Goal: Information Seeking & Learning: Learn about a topic

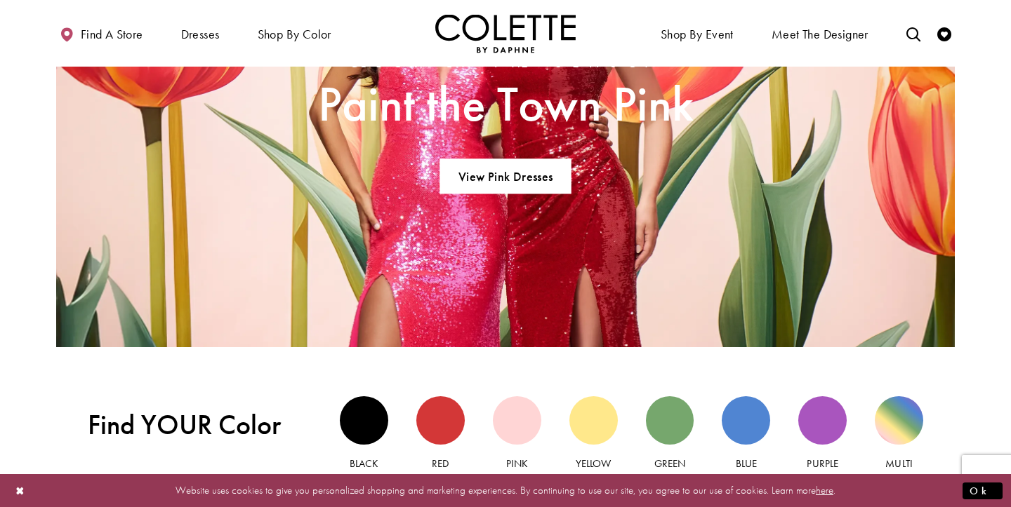
scroll to position [1035, 0]
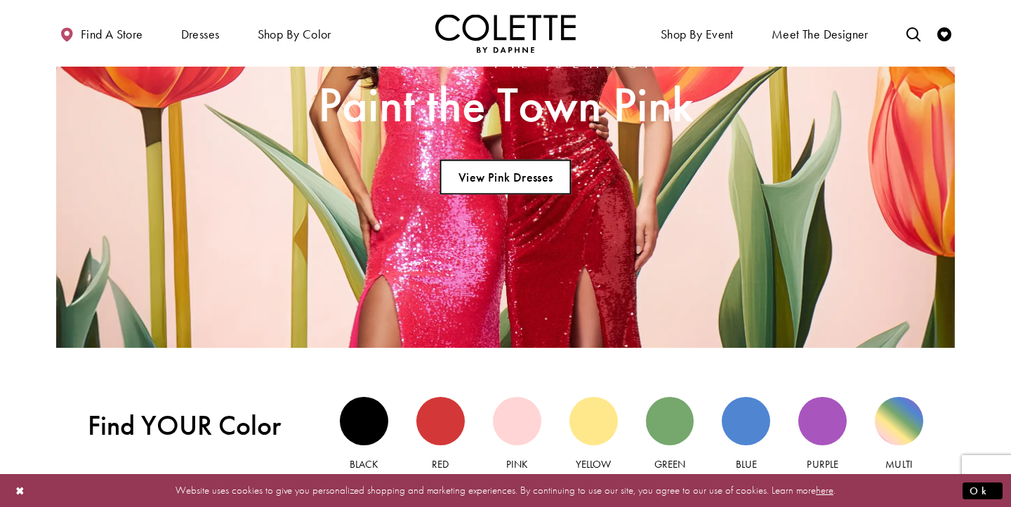
click at [538, 176] on link "View Pink Dresses" at bounding box center [504, 177] width 131 height 35
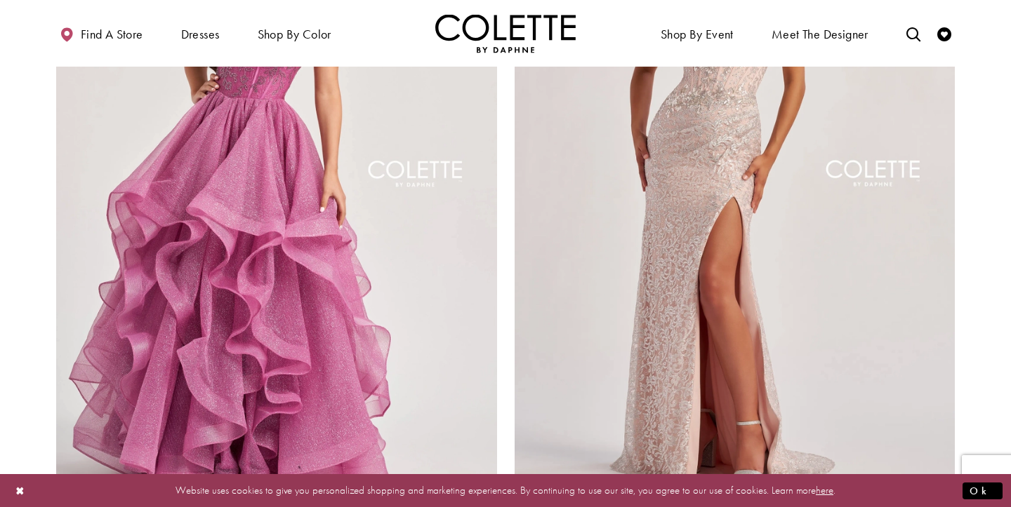
scroll to position [2409, 0]
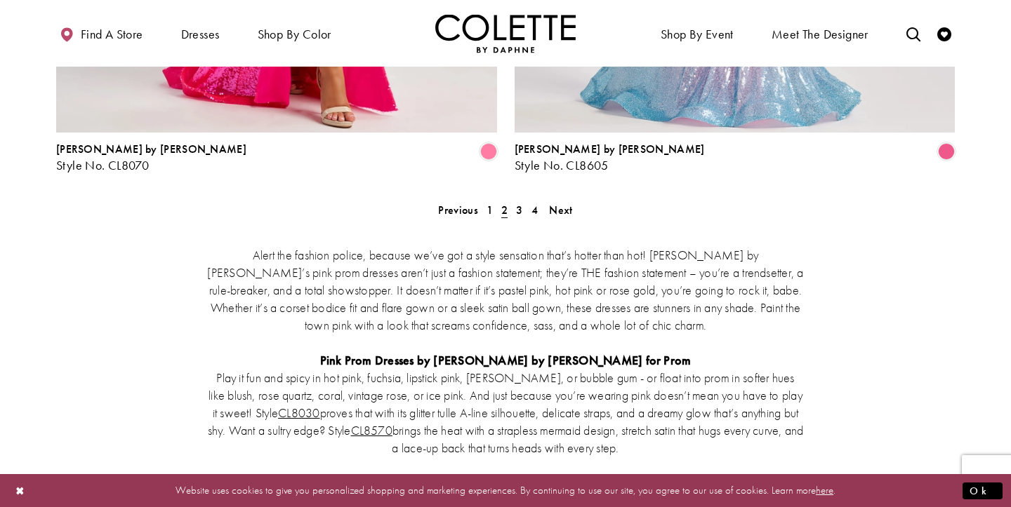
scroll to position [2787, 0]
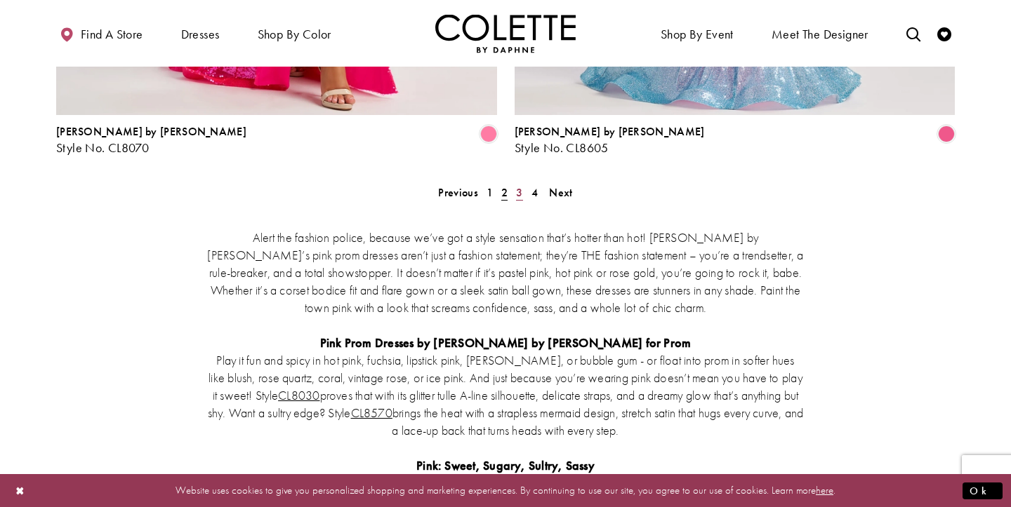
click at [519, 185] on span "3" at bounding box center [519, 192] width 6 height 15
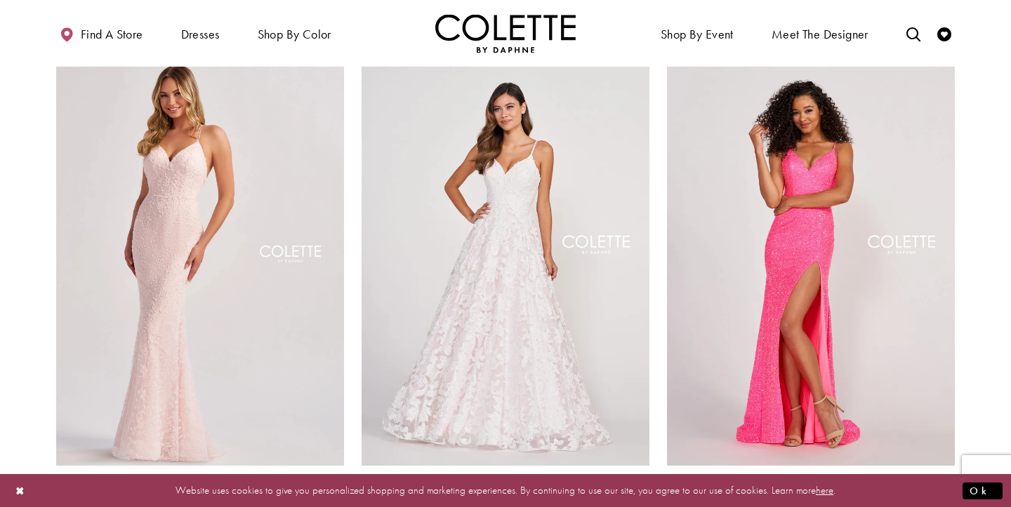
scroll to position [543, 0]
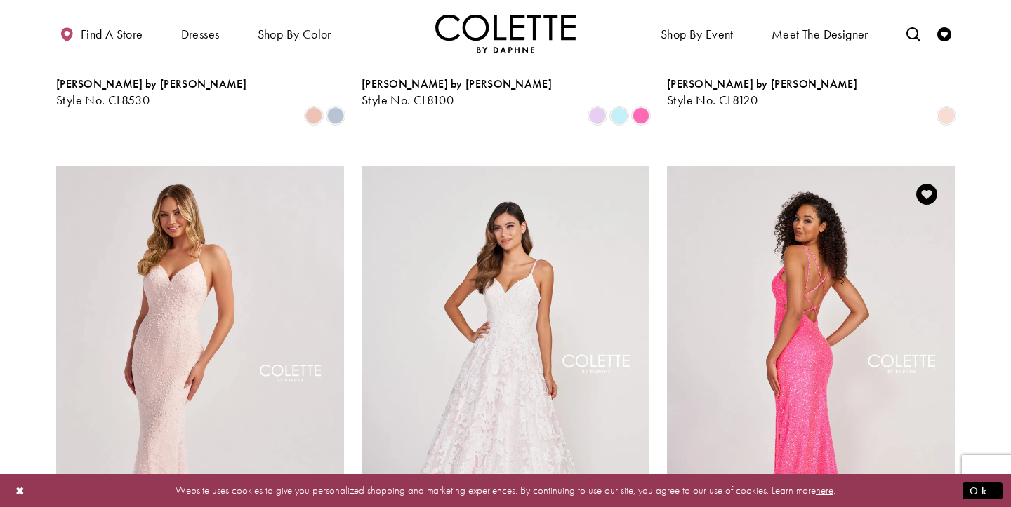
click at [805, 263] on img "Visit Colette by Daphne Style No. CL2012 Page" at bounding box center [811, 375] width 288 height 418
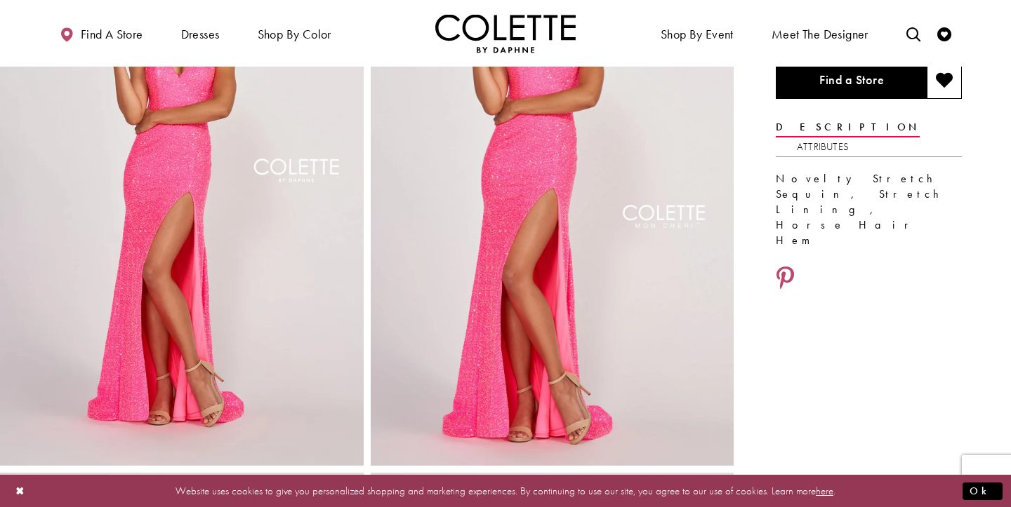
scroll to position [148, 0]
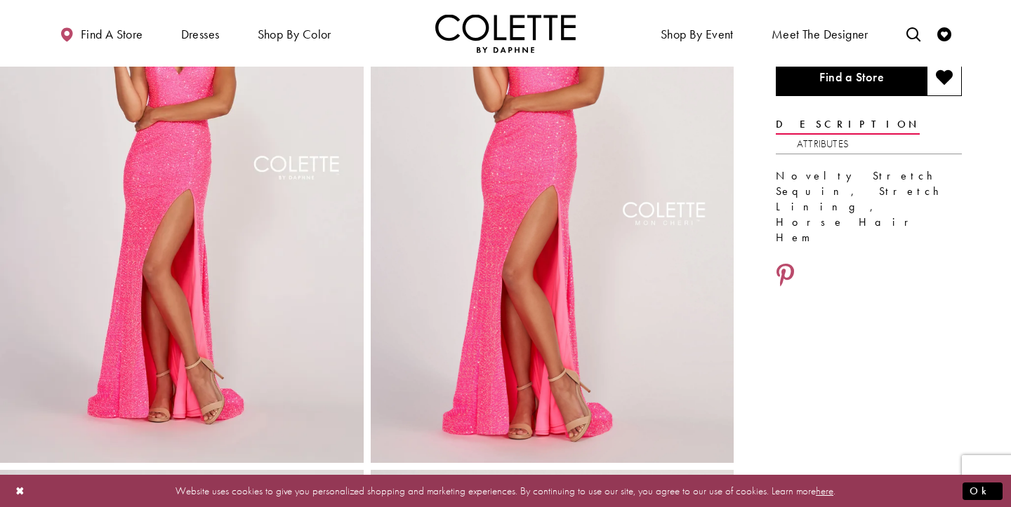
click at [273, 248] on img "Full size Style CL2012 Colette by Daphne #0 default Hot Pink frontface vertical…" at bounding box center [182, 191] width 364 height 545
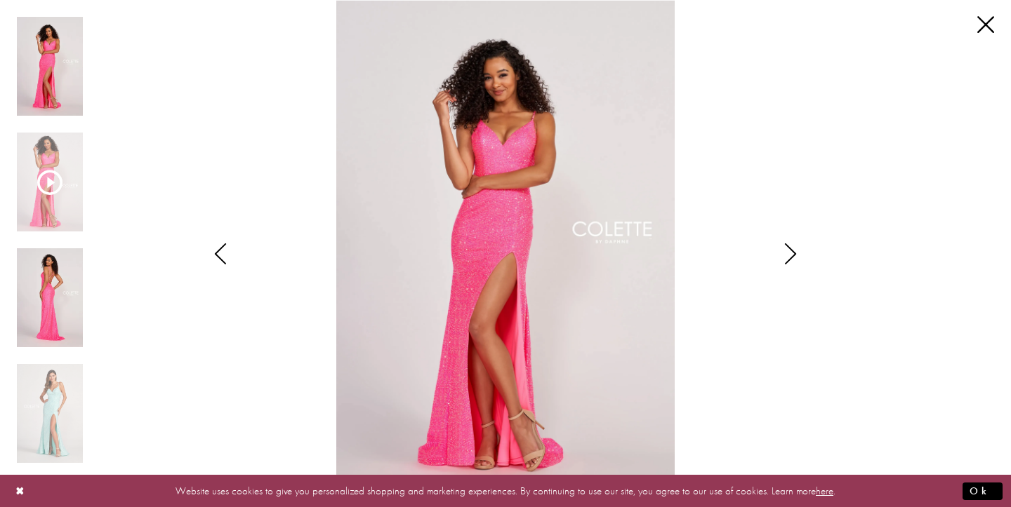
click at [27, 301] on img "Scroll List" at bounding box center [50, 297] width 66 height 99
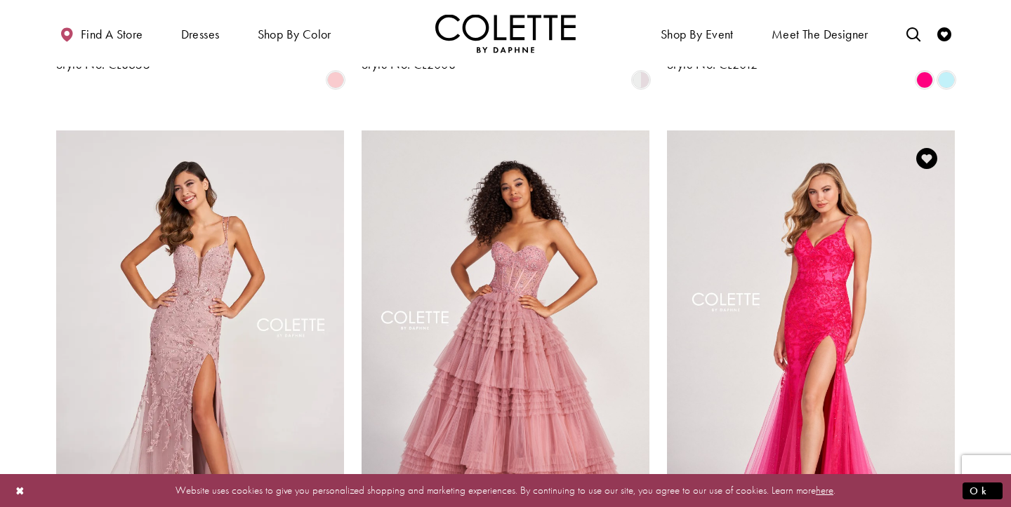
scroll to position [1094, 0]
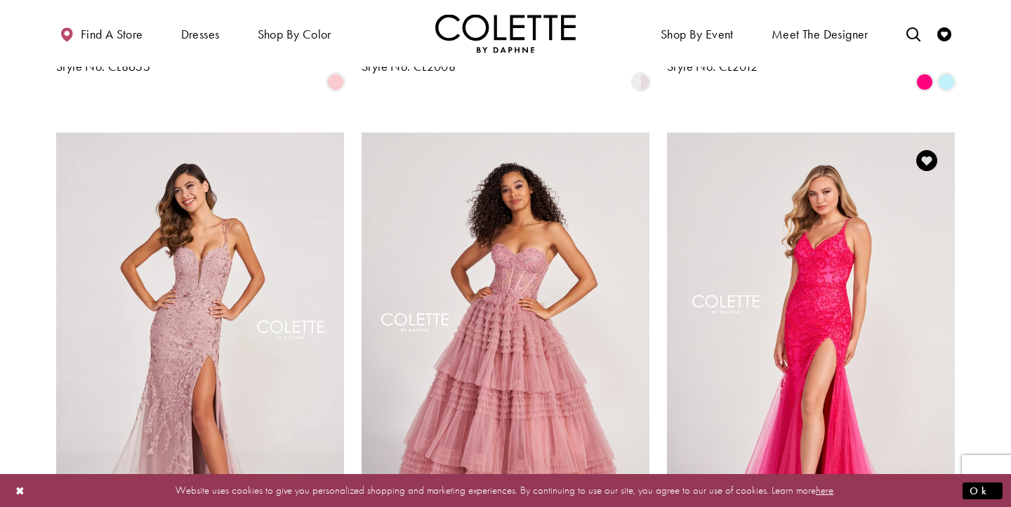
click at [882, 199] on img "Visit Colette by Daphne Style No. CL2024 Page" at bounding box center [811, 342] width 288 height 418
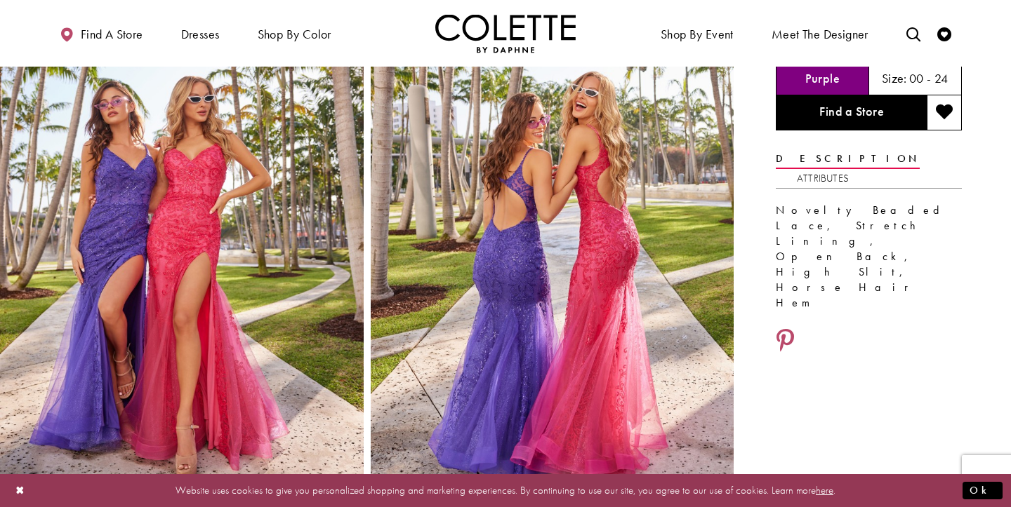
scroll to position [136, 0]
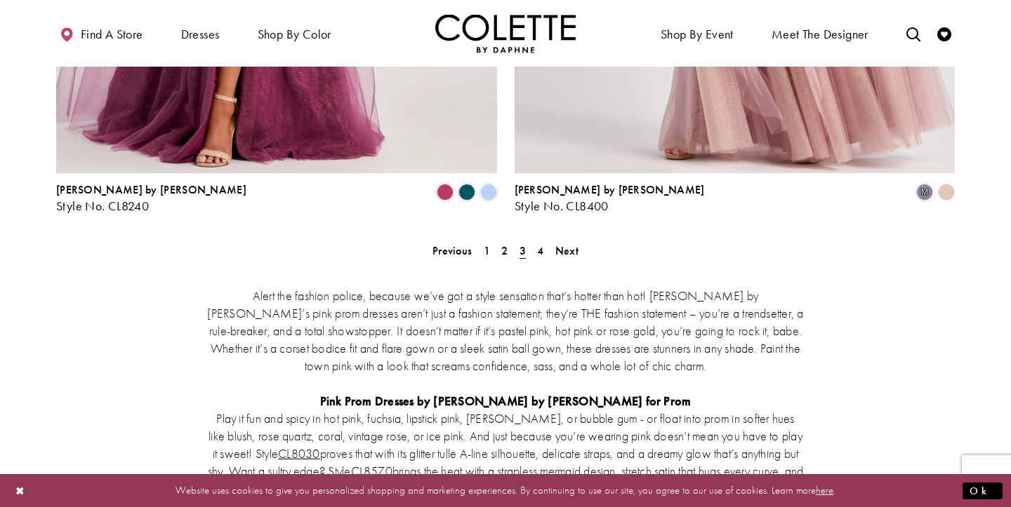
scroll to position [2738, 0]
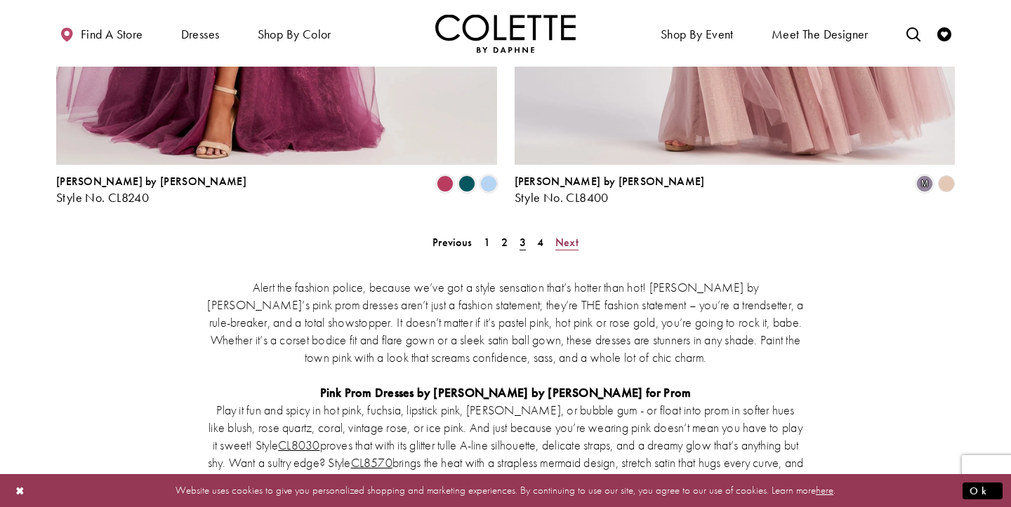
click at [559, 235] on span "Next" at bounding box center [566, 242] width 23 height 15
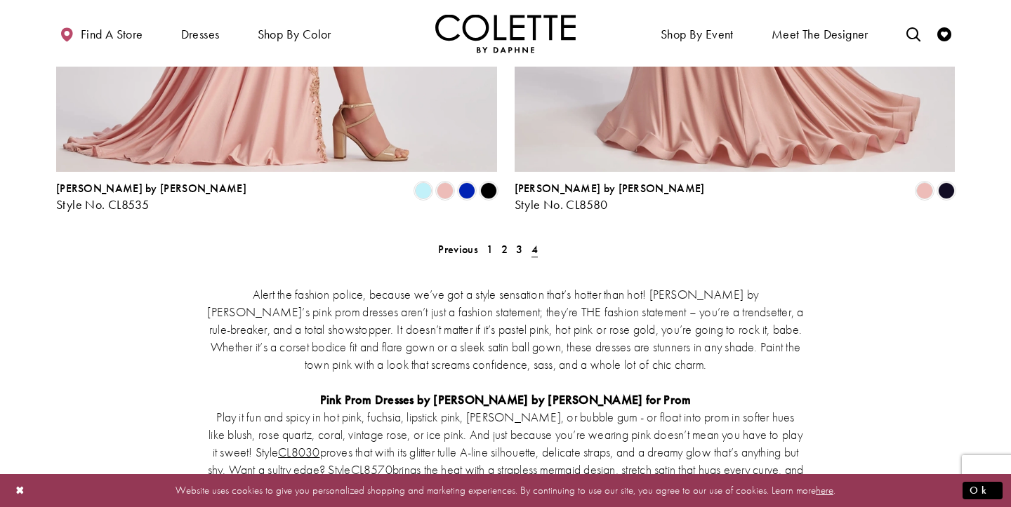
scroll to position [670, 0]
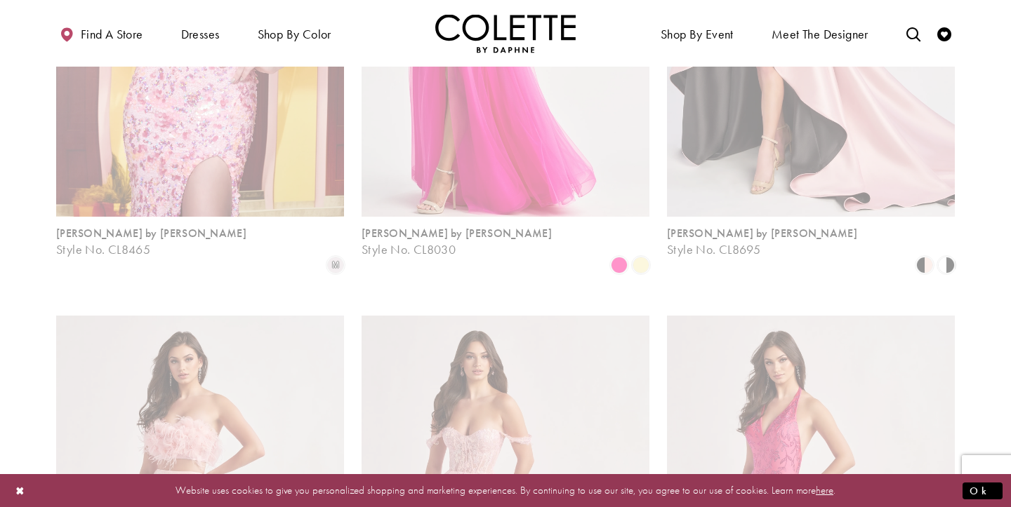
scroll to position [76, 0]
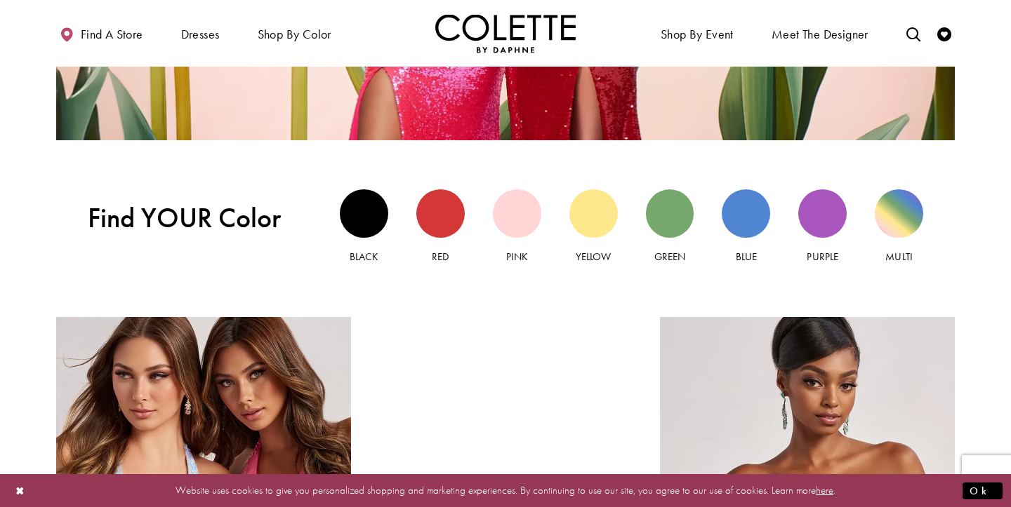
scroll to position [1245, 0]
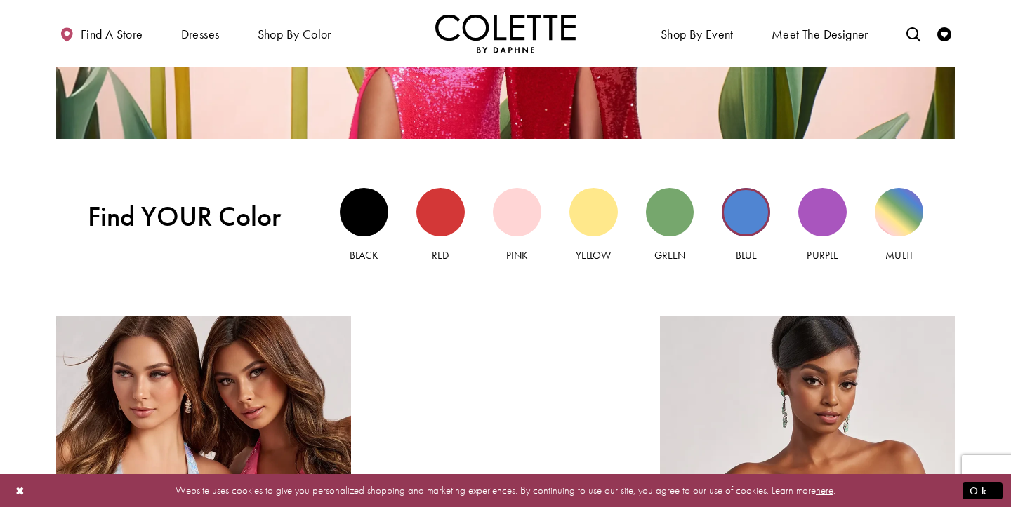
click at [738, 220] on div "Blue view" at bounding box center [746, 212] width 48 height 48
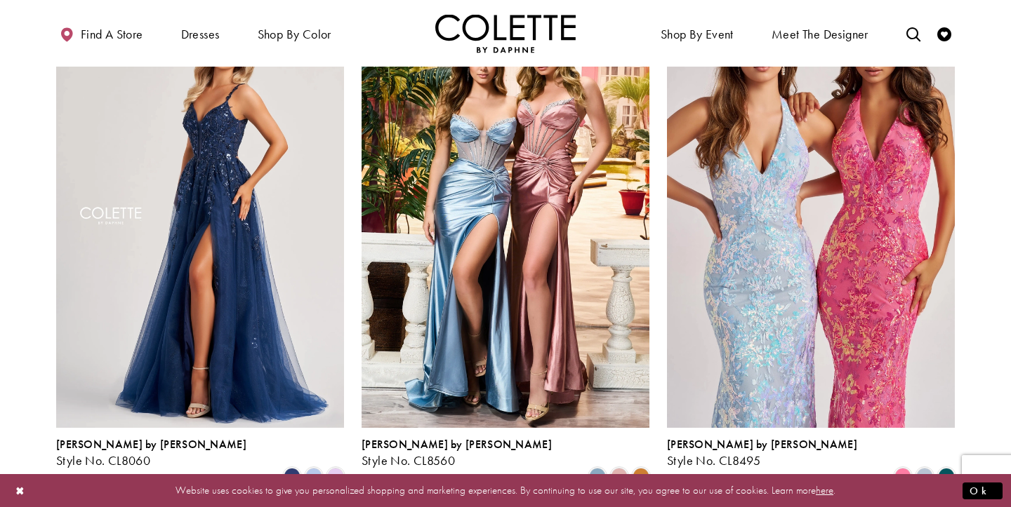
scroll to position [711, 0]
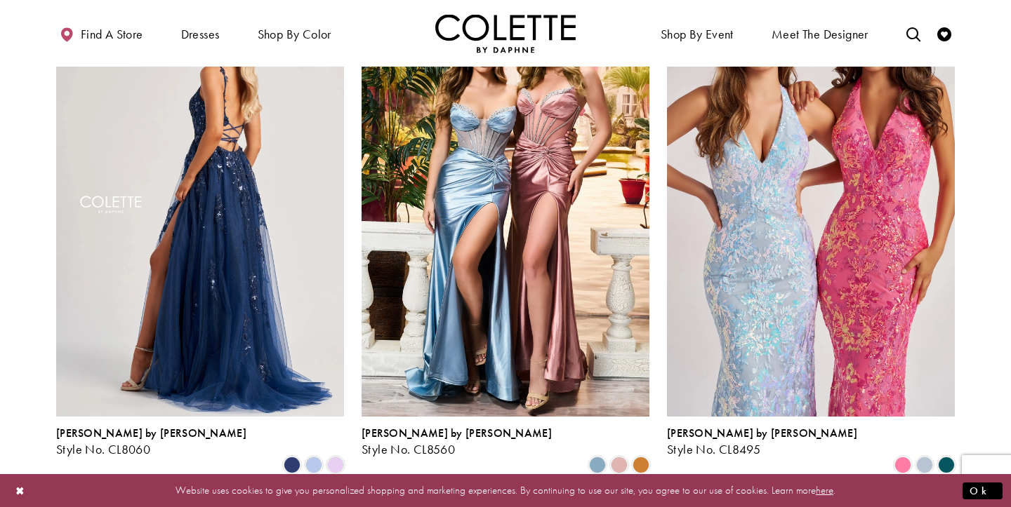
click at [284, 183] on img "Visit Colette by Daphne Style No. CL8060 Page" at bounding box center [200, 207] width 288 height 418
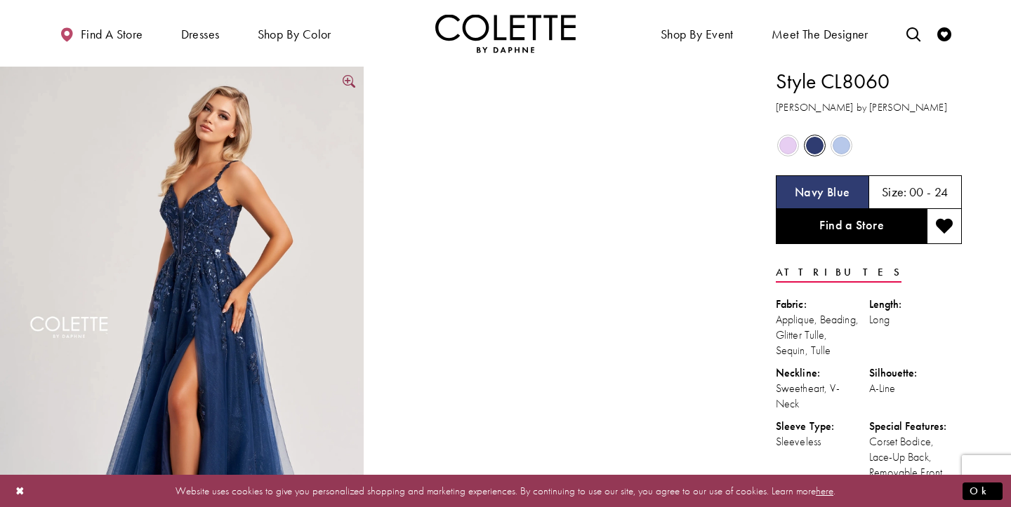
click at [344, 244] on img "Full size Style CL8060 Colette by Daphne #0 default Navy Blue frontface vertica…" at bounding box center [182, 339] width 364 height 545
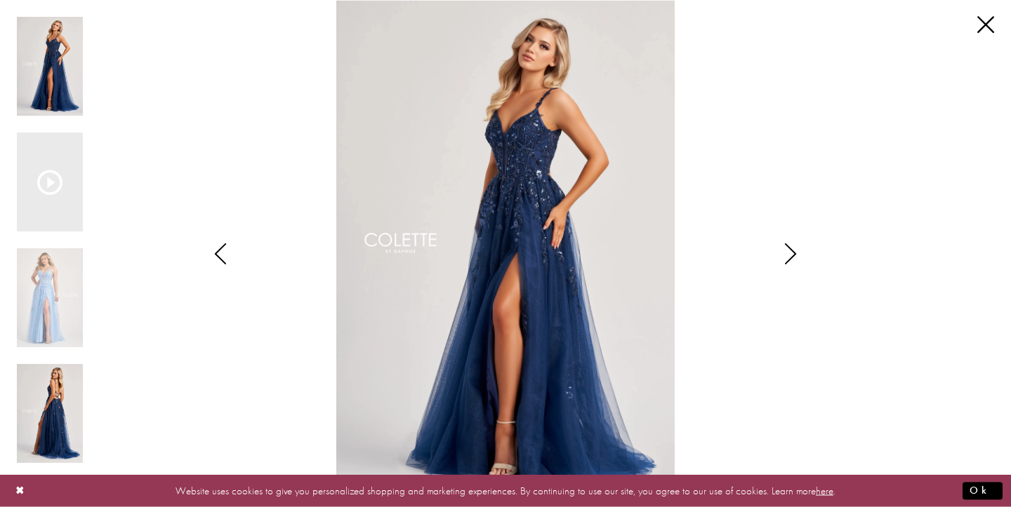
click at [57, 427] on img "Scroll List" at bounding box center [50, 413] width 66 height 99
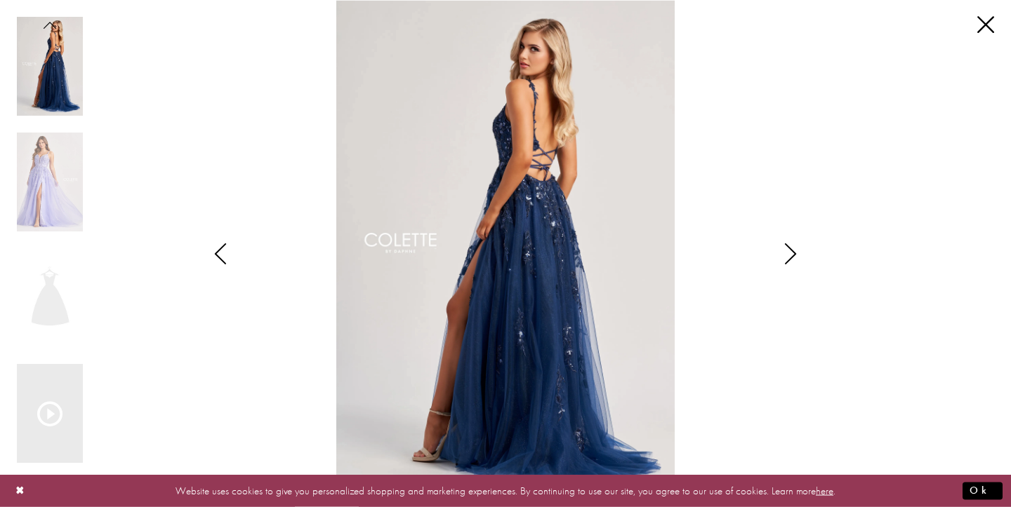
click at [237, 259] on icon "Style CL8060 Colette by Daphne Views dialog" at bounding box center [220, 254] width 35 height 21
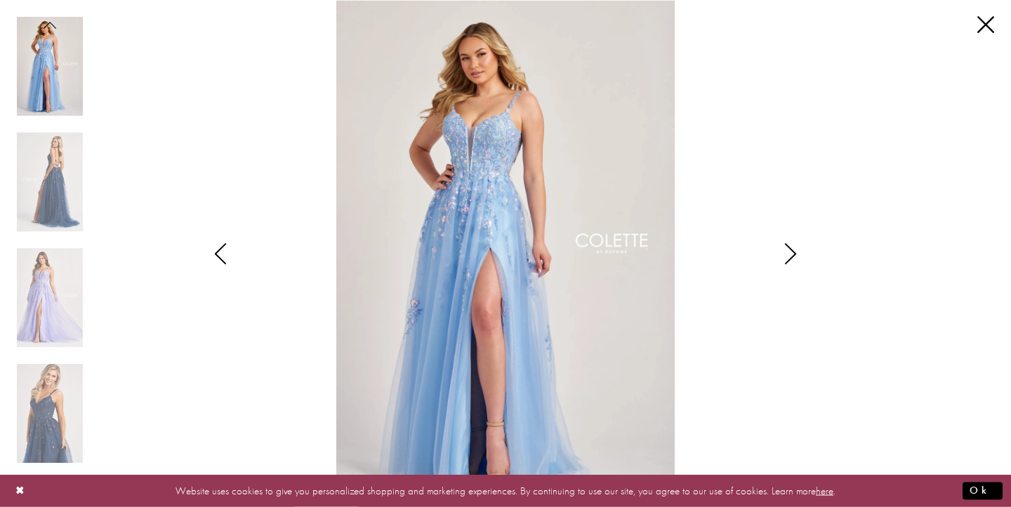
click at [223, 252] on icon "Style CL8060 Colette by Daphne Views dialog" at bounding box center [220, 254] width 35 height 21
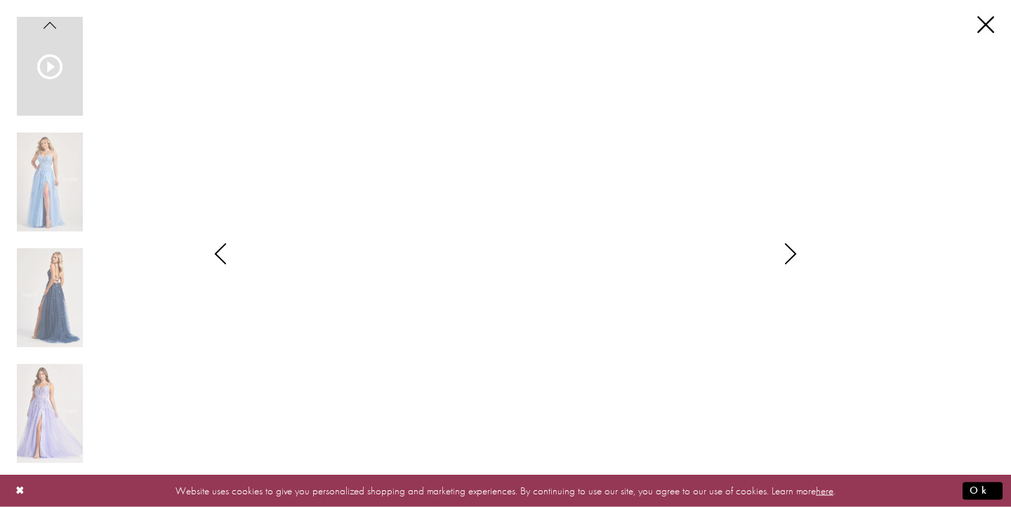
click at [222, 259] on icon "Style CL8060 Colette by Daphne Views dialog" at bounding box center [220, 254] width 35 height 21
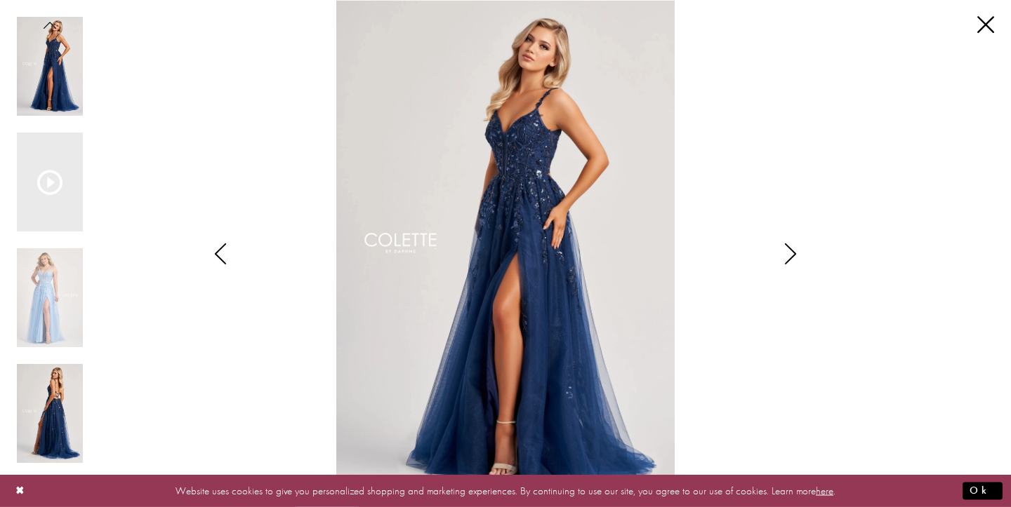
click at [42, 418] on img "Scroll List" at bounding box center [50, 413] width 66 height 99
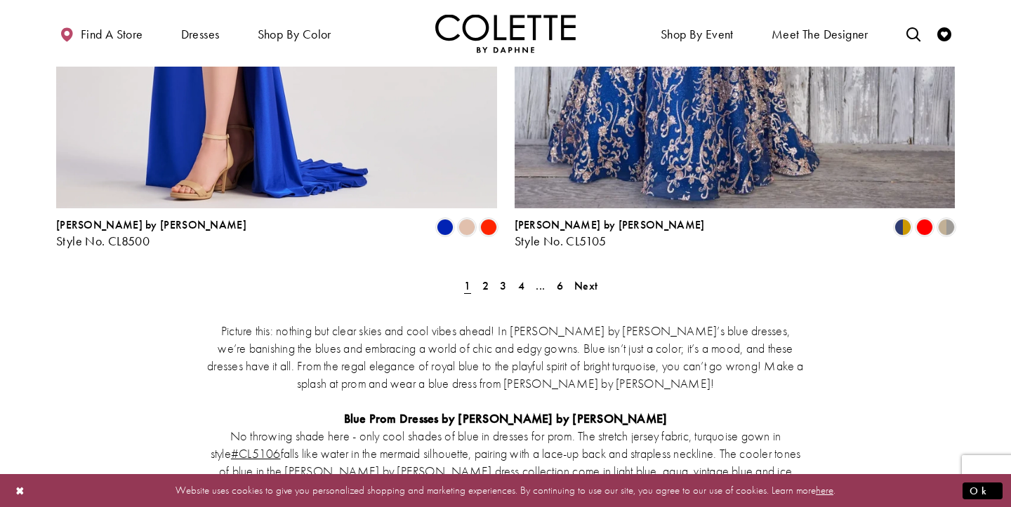
scroll to position [2702, 0]
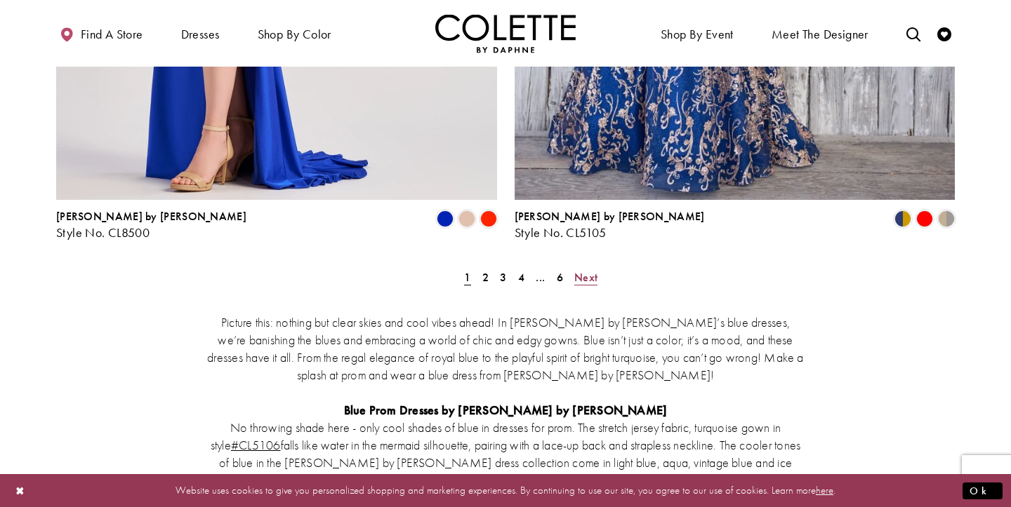
click at [582, 270] on span "Next" at bounding box center [585, 277] width 23 height 15
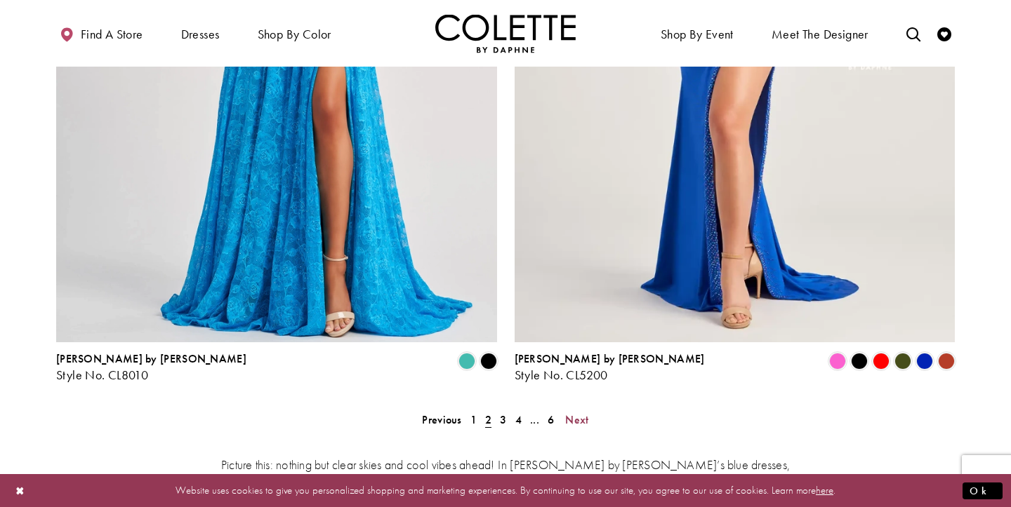
scroll to position [2561, 0]
click at [581, 412] on span "Next" at bounding box center [576, 419] width 23 height 15
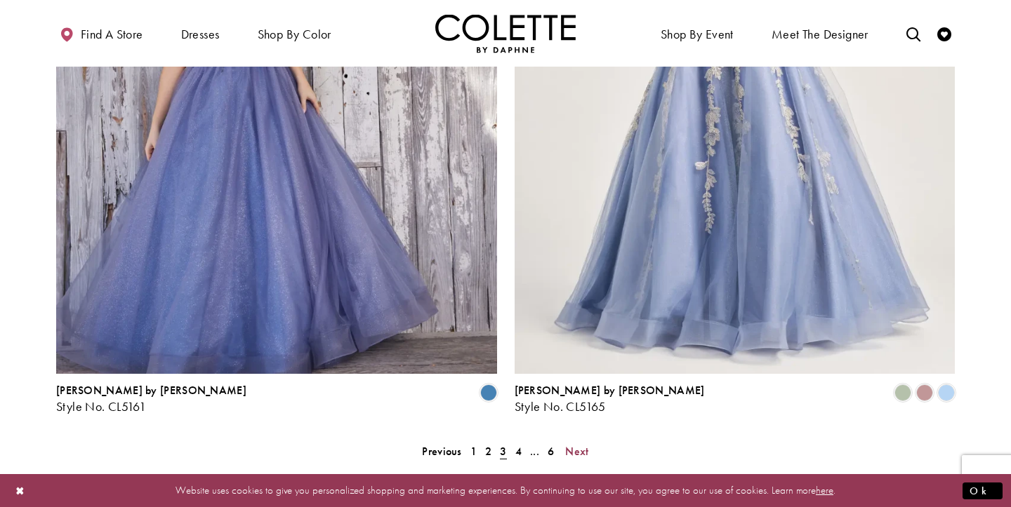
scroll to position [2533, 0]
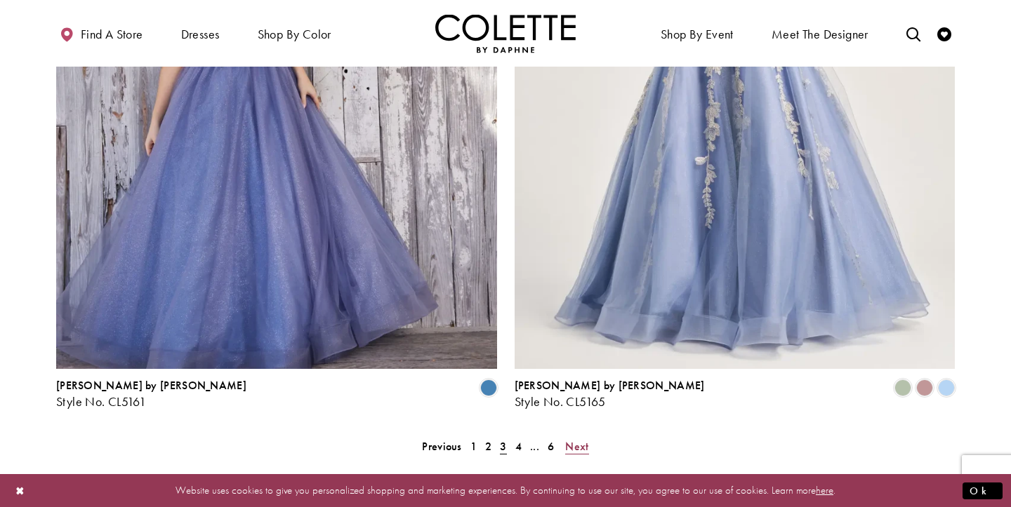
click at [587, 439] on span "Next" at bounding box center [576, 446] width 23 height 15
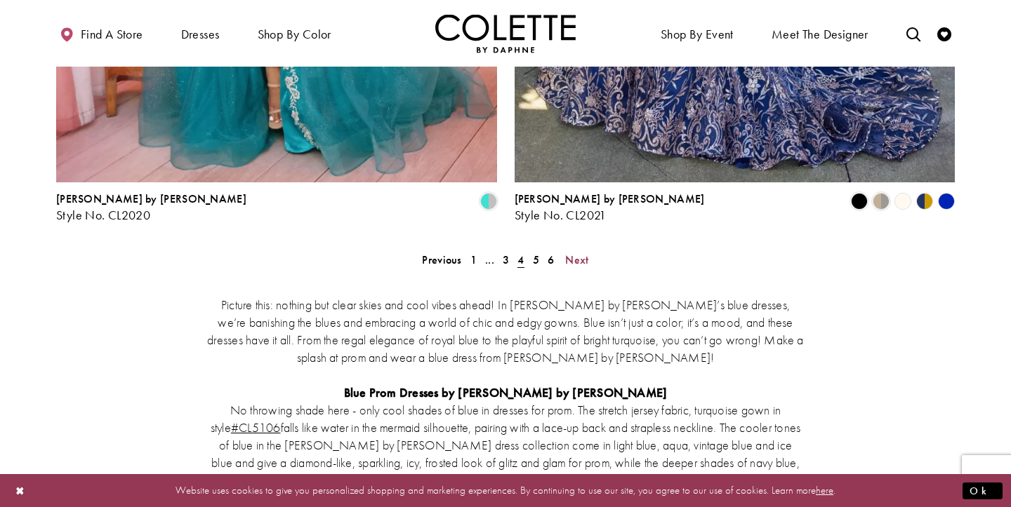
scroll to position [2723, 0]
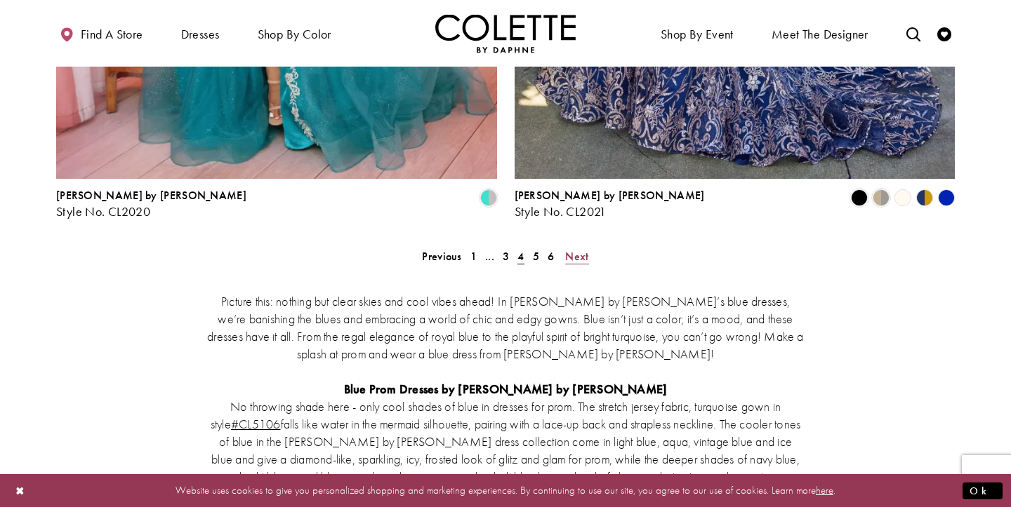
click at [585, 249] on span "Next" at bounding box center [576, 256] width 23 height 15
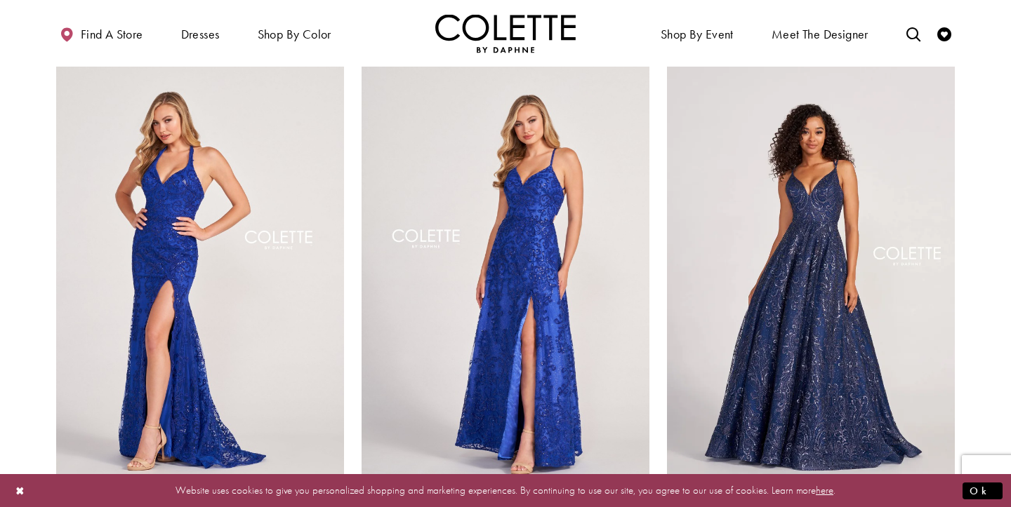
scroll to position [643, 0]
click at [233, 236] on img "Visit Colette by Daphne Style No. CL2027 Page" at bounding box center [200, 275] width 288 height 418
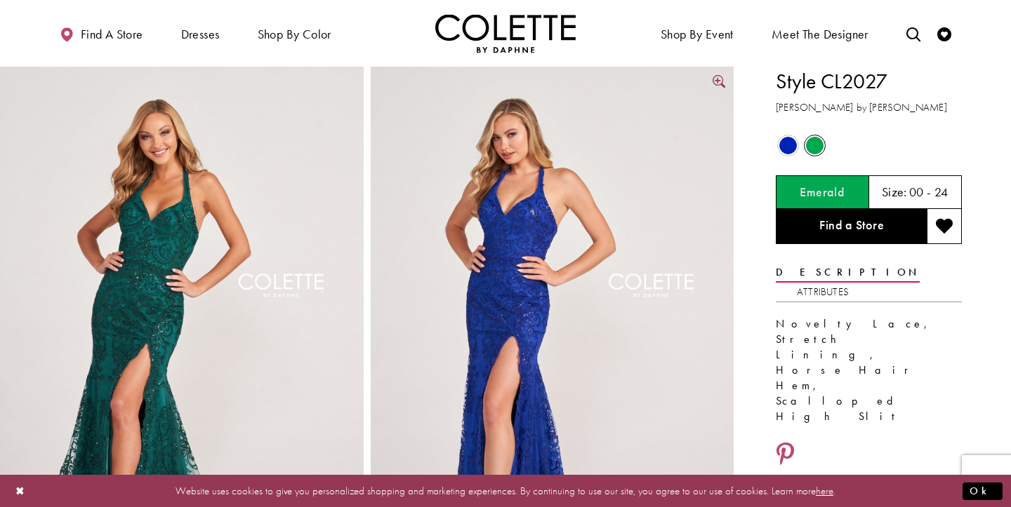
click at [507, 336] on img "Full size Style CL2027 Colette by Daphne #1 default Royal Blue picture" at bounding box center [553, 339] width 364 height 545
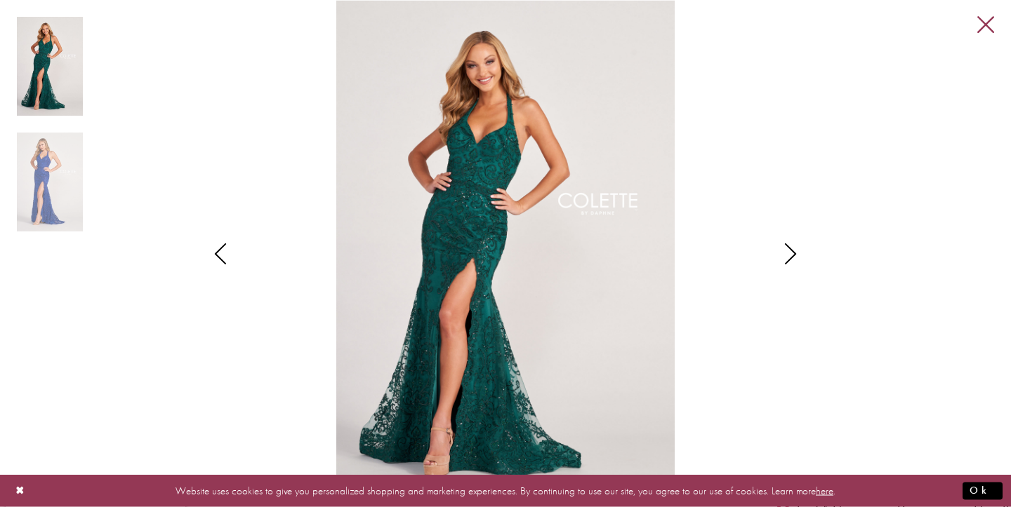
click at [989, 24] on link "Close" at bounding box center [985, 25] width 17 height 17
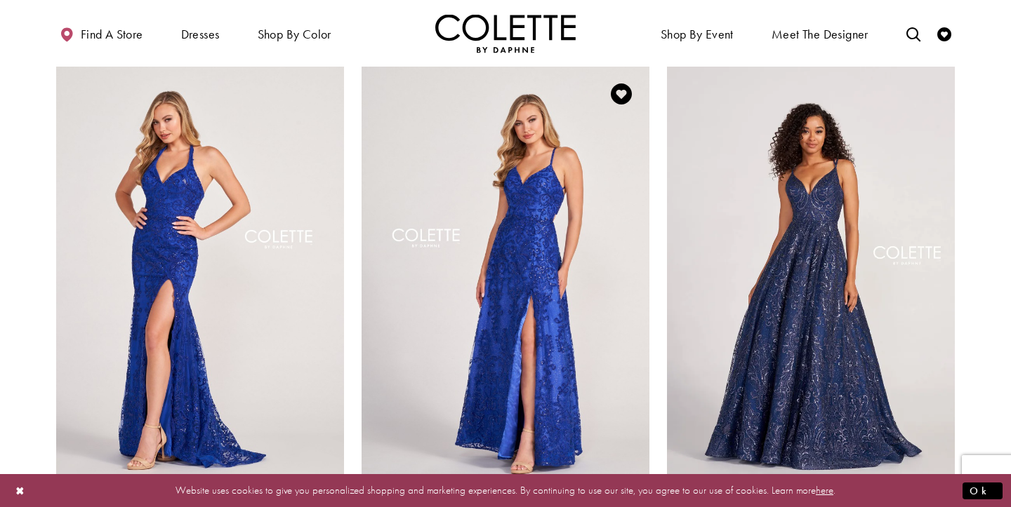
click at [533, 282] on img "Visit Colette by Daphne Style No. CL2028 Page" at bounding box center [505, 275] width 288 height 418
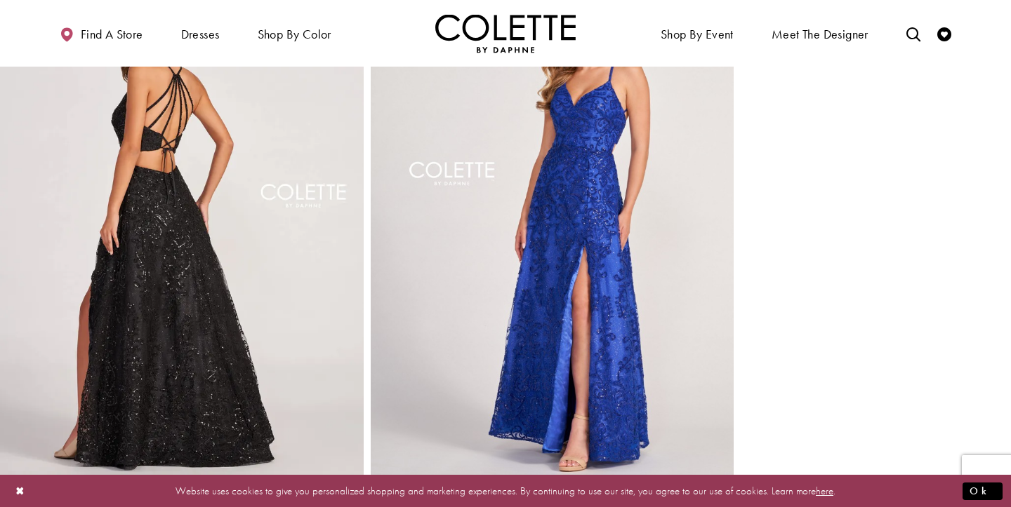
scroll to position [663, 0]
click at [518, 251] on img "Full size Style CL2028 Colette by Daphne #3 Royal Blue picture" at bounding box center [553, 228] width 364 height 545
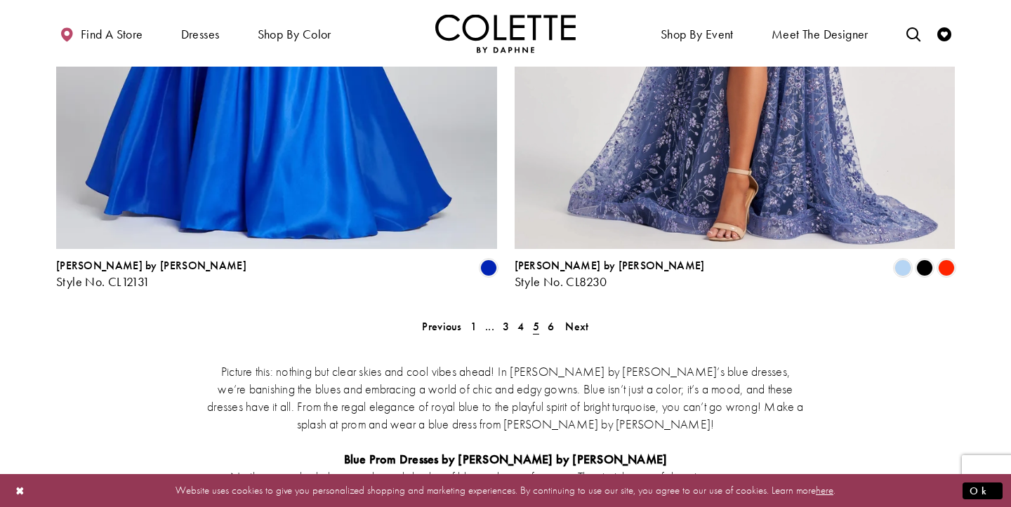
scroll to position [2683, 0]
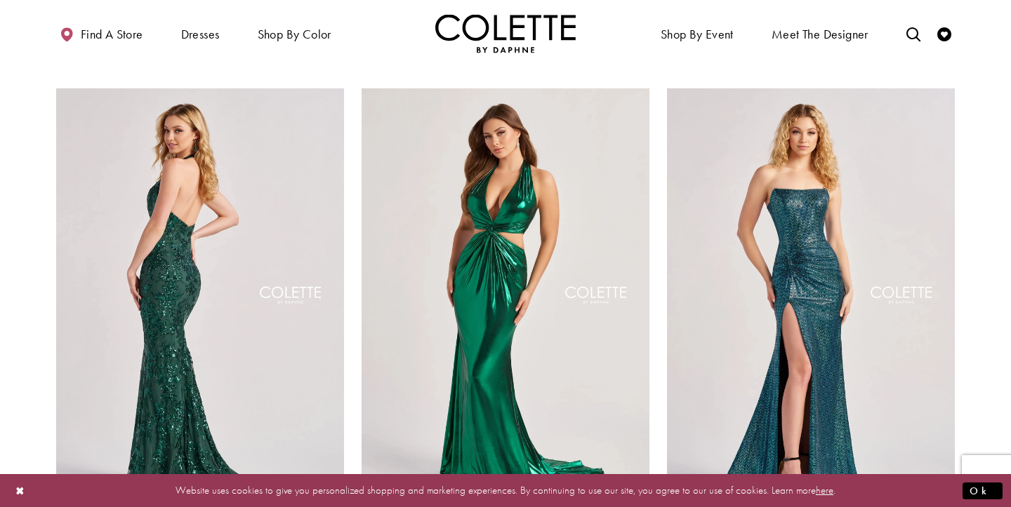
scroll to position [1089, 0]
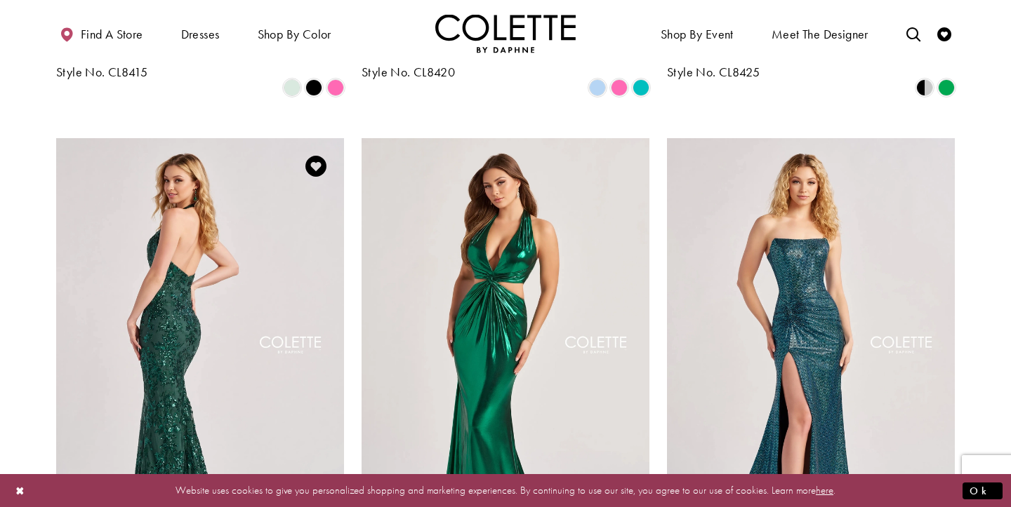
click at [214, 212] on img "Visit Colette by Daphne Style No. CL8495 Page" at bounding box center [200, 347] width 288 height 418
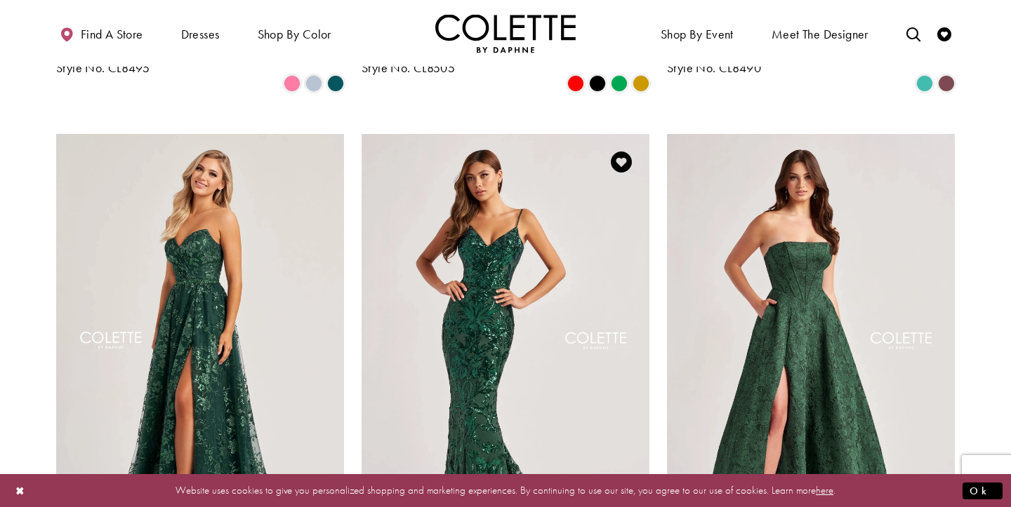
scroll to position [1619, 0]
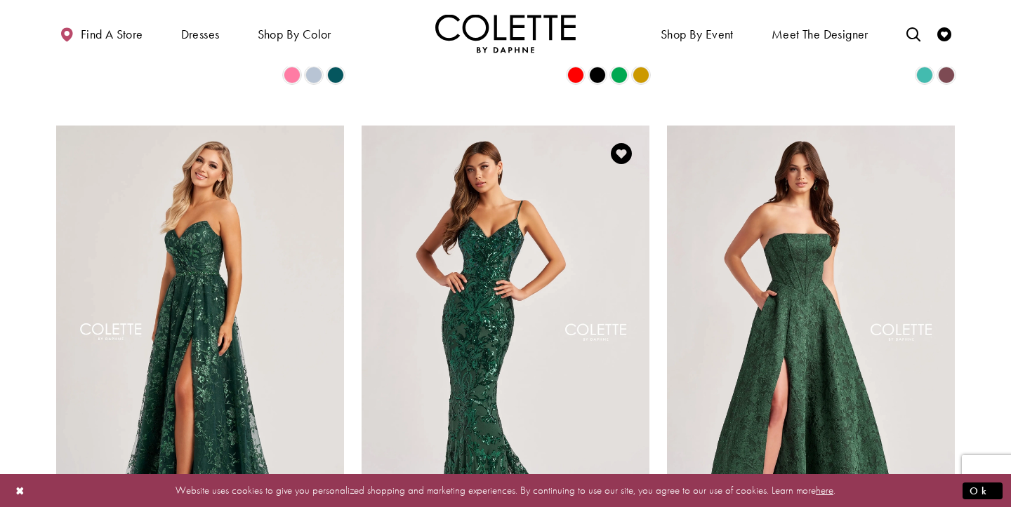
click at [487, 265] on img "Visit Colette by Daphne Style No. CL8685 Page" at bounding box center [505, 335] width 288 height 418
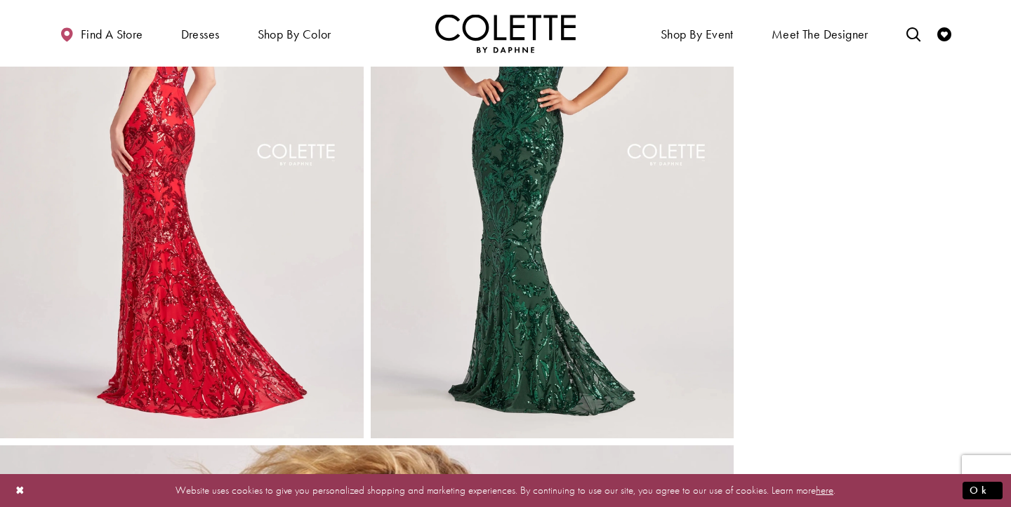
scroll to position [722, 0]
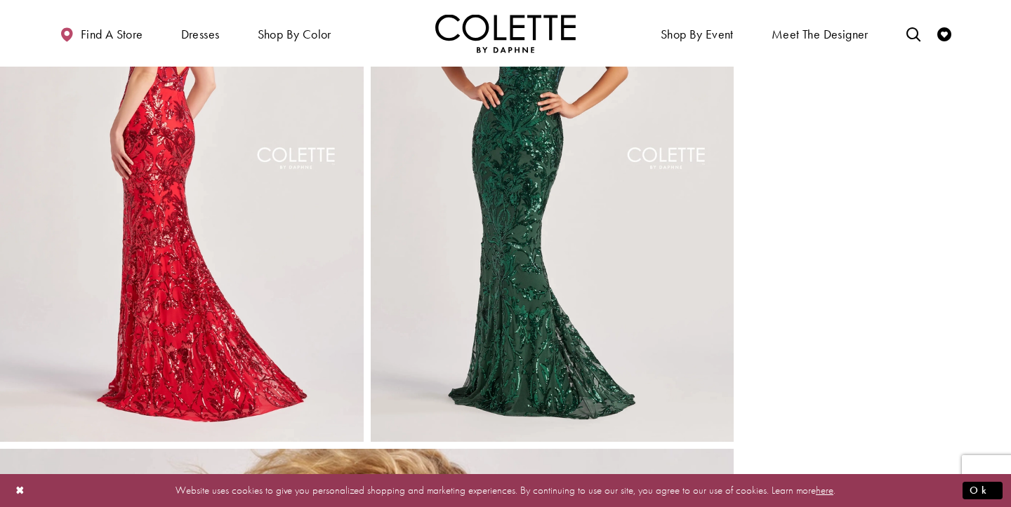
click at [554, 277] on img "Full size Style CL8685 Colette by Daphne #3 Emerald frontface vertical picture" at bounding box center [553, 169] width 364 height 545
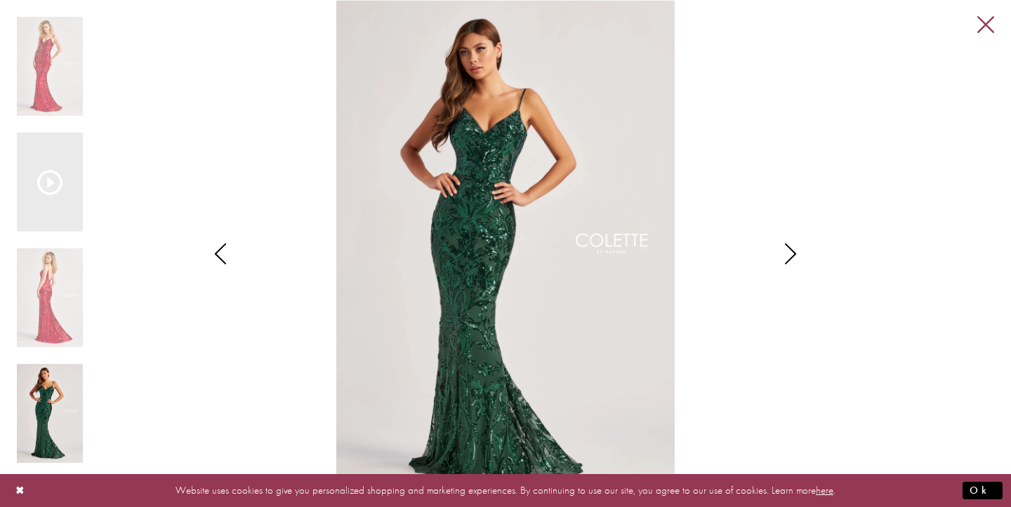
click at [989, 27] on link "Close" at bounding box center [985, 25] width 17 height 17
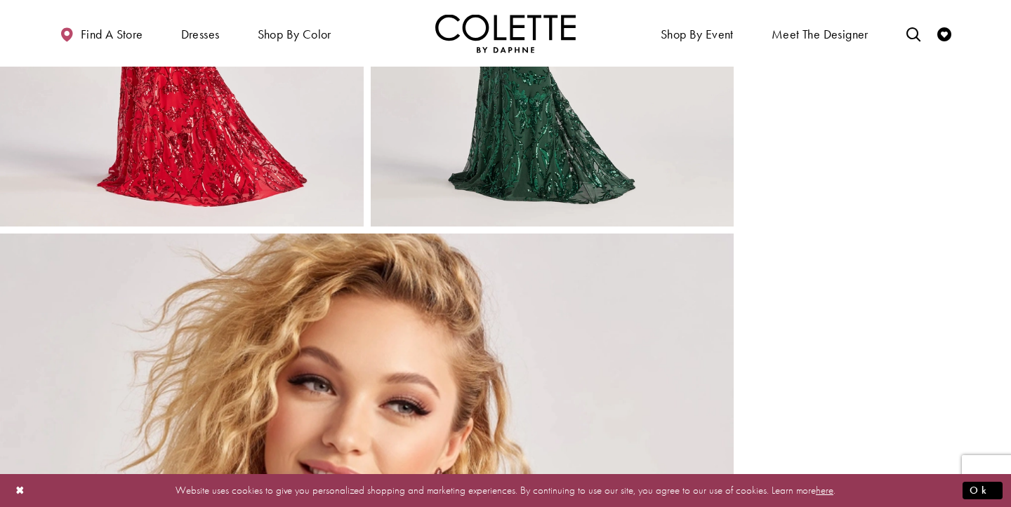
scroll to position [1019, 0]
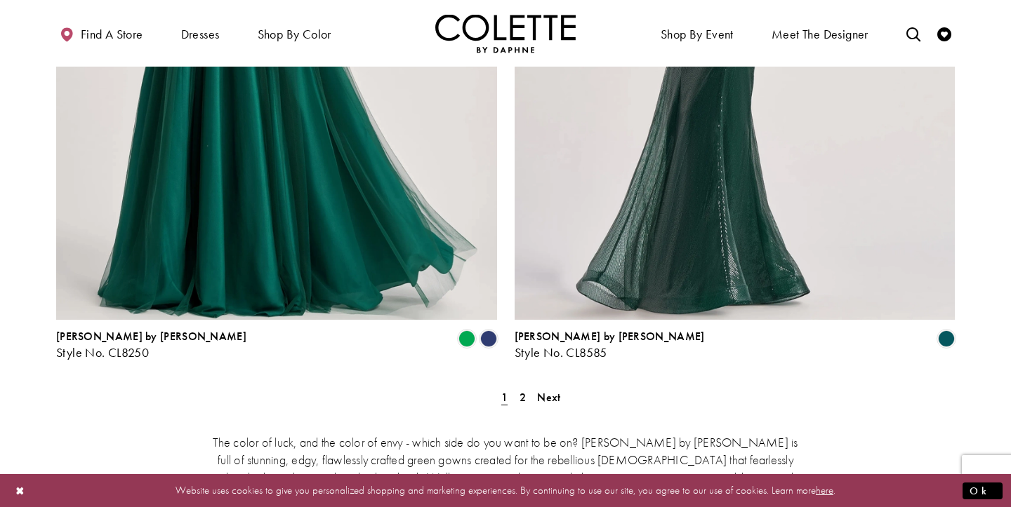
scroll to position [2602, 0]
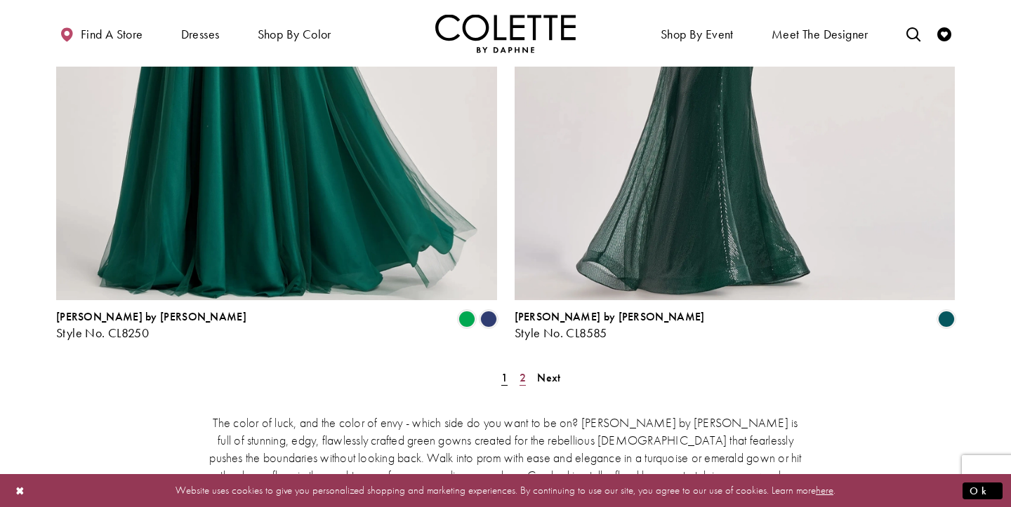
click at [522, 371] on span "2" at bounding box center [522, 378] width 6 height 15
